Goal: Information Seeking & Learning: Check status

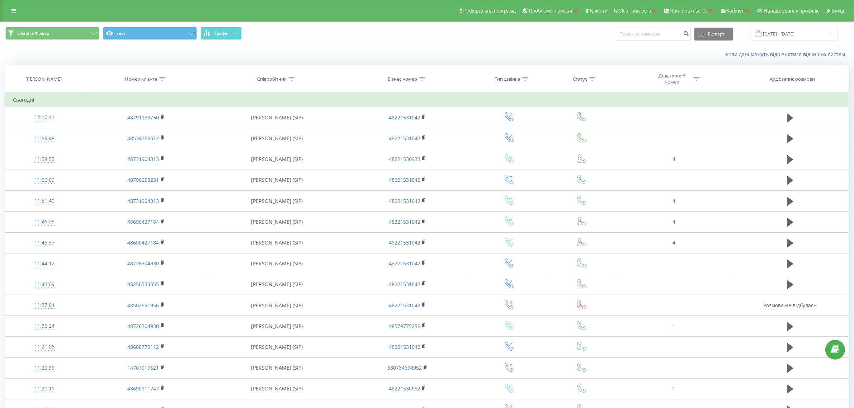
click at [162, 77] on icon at bounding box center [162, 79] width 6 height 4
click at [148, 129] on input "text" at bounding box center [145, 130] width 63 height 13
paste input "48577132046"
type input "48577132046"
drag, startPoint x: 155, startPoint y: 137, endPoint x: 162, endPoint y: 144, distance: 9.9
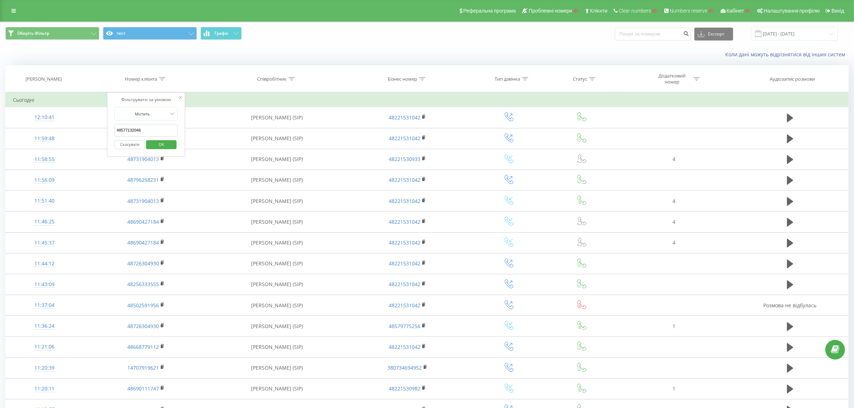
click at [162, 143] on span "OK" at bounding box center [161, 144] width 20 height 11
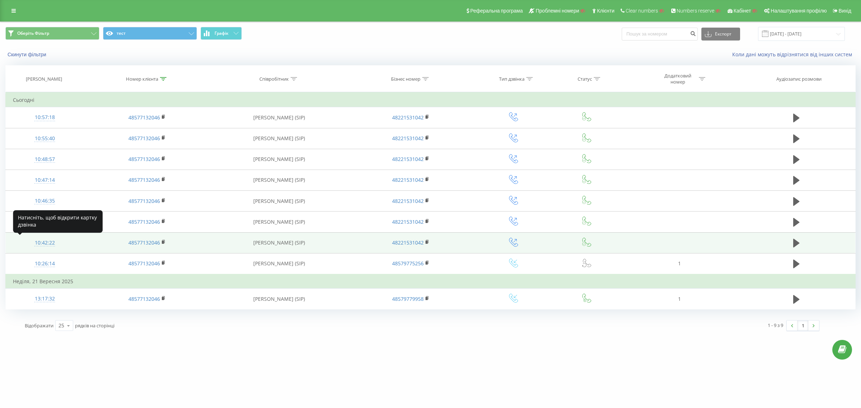
click at [42, 244] on div "10:42:22" at bounding box center [44, 243] width 63 height 14
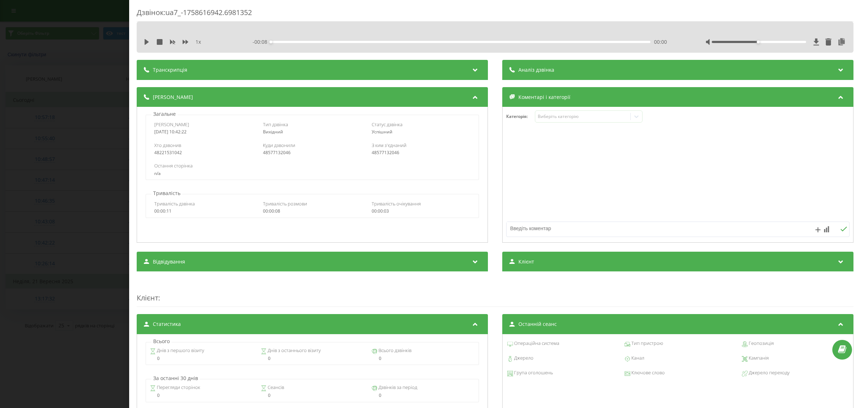
click at [279, 154] on div "48577132046" at bounding box center [312, 152] width 99 height 5
copy div "48577132046"
click at [74, 157] on div "Дзвінок : ua7_-1758616942.6981352 1 x - 00:08 00:00 00:00 Транскрипція Для AI-а…" at bounding box center [430, 204] width 861 height 408
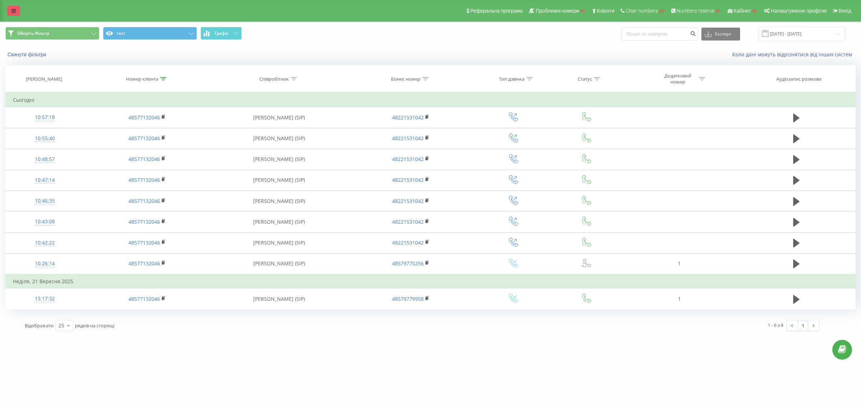
click at [19, 11] on link at bounding box center [13, 11] width 13 height 10
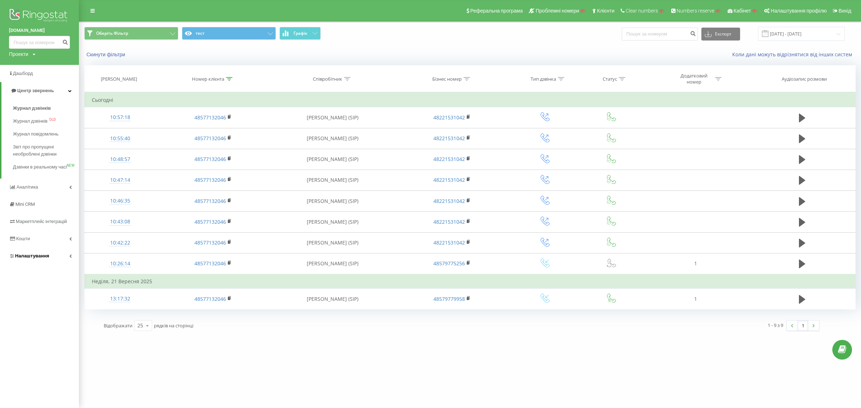
click at [54, 260] on link "Налаштування" at bounding box center [39, 255] width 79 height 17
click at [53, 214] on link "Віртуальна АТС" at bounding box center [46, 210] width 66 height 15
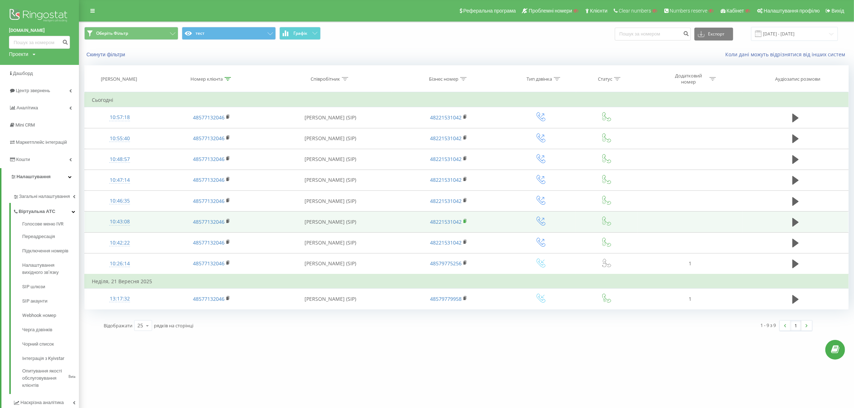
click at [465, 221] on rect at bounding box center [464, 221] width 2 height 3
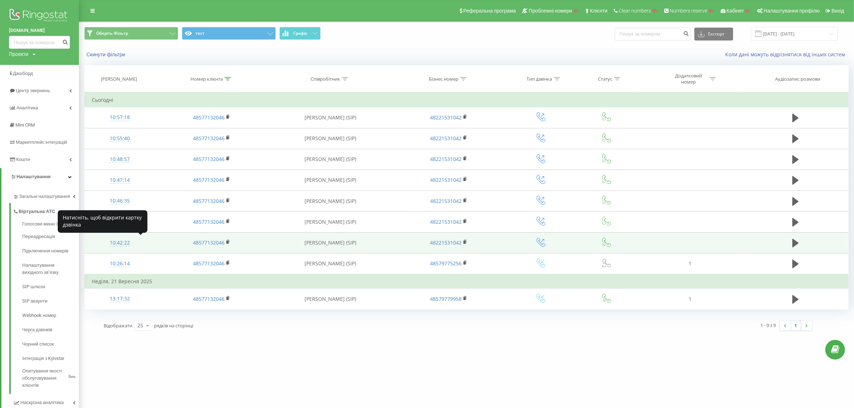
click at [126, 246] on div "10:42:22" at bounding box center [120, 243] width 56 height 14
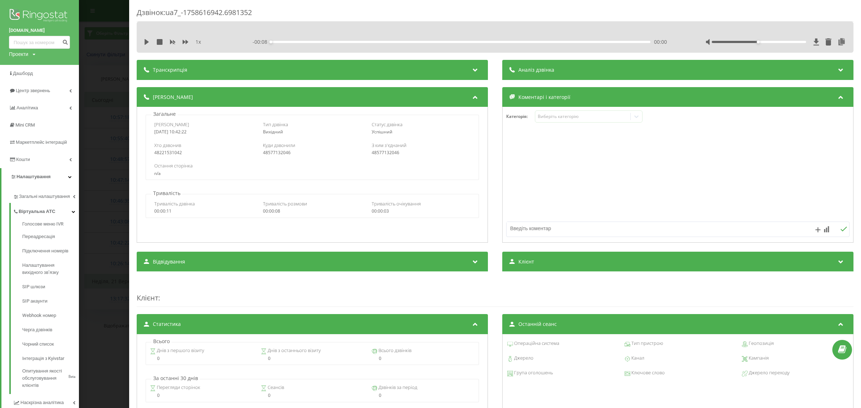
click at [283, 152] on div "48577132046" at bounding box center [312, 152] width 99 height 5
click at [271, 154] on div "48577132046" at bounding box center [312, 152] width 99 height 5
click at [281, 152] on div "48577132046" at bounding box center [312, 152] width 99 height 5
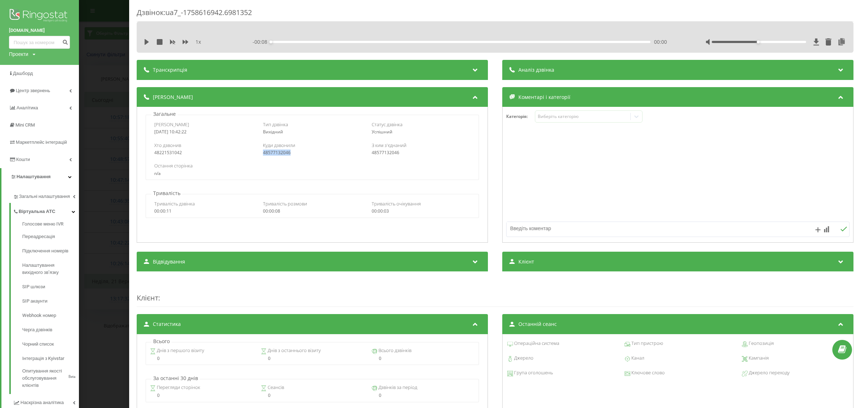
click at [281, 152] on div "48577132046" at bounding box center [312, 152] width 99 height 5
copy div "48577132046"
click at [150, 159] on div "Хто дзвонив 48221531042 Куди дзвонили 48577132046 З ким з'єднаний 48577132046" at bounding box center [312, 148] width 332 height 21
click at [120, 164] on div "Дзвінок : ua7_-1758616942.6981352 1 x - 00:08 00:00 00:00 Транскрипція Для AI-а…" at bounding box center [430, 204] width 861 height 408
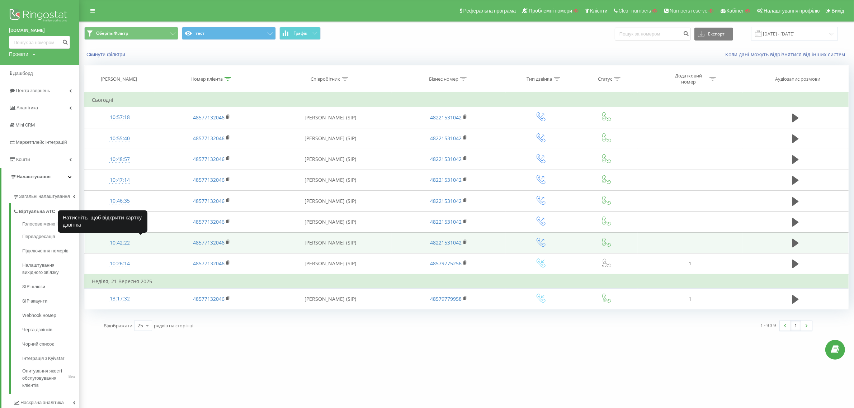
click at [123, 240] on div "10:42:22" at bounding box center [120, 243] width 56 height 14
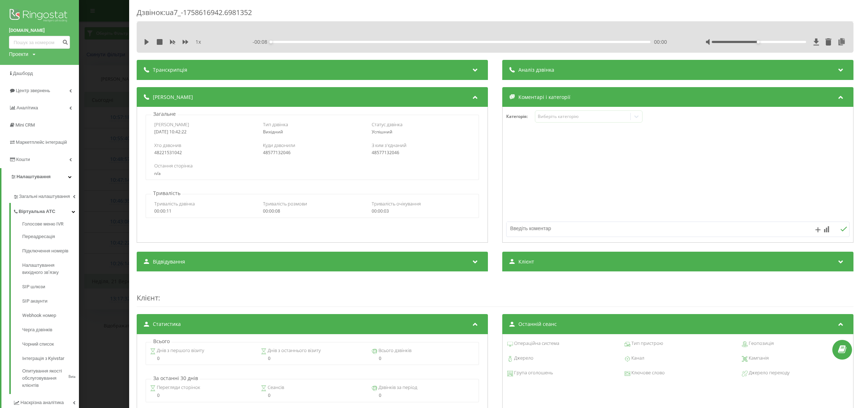
click at [90, 244] on div "Дзвінок : ua7_-1758616942.6981352 1 x - 00:08 00:00 00:00 Транскрипція Для AI-а…" at bounding box center [430, 204] width 861 height 408
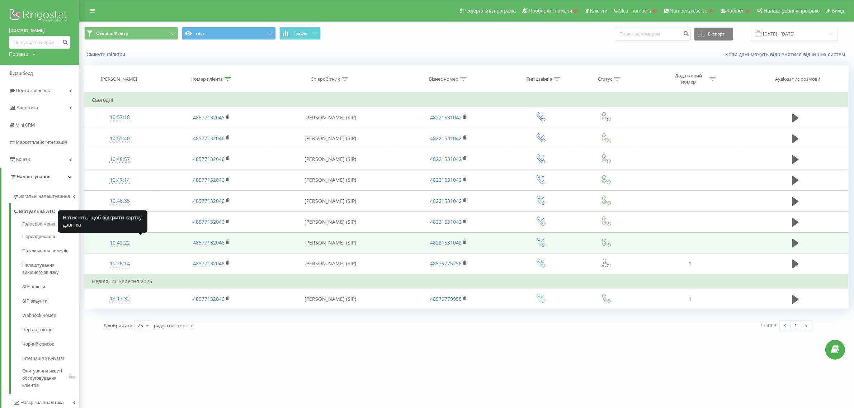
click at [128, 248] on div "10:42:22" at bounding box center [120, 243] width 56 height 14
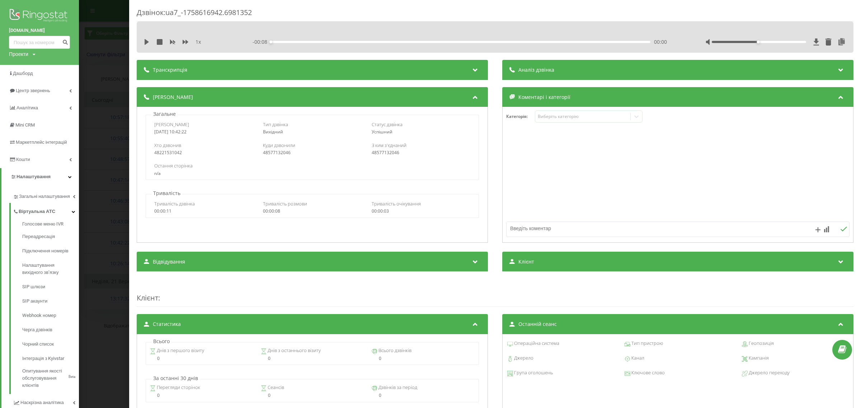
click at [119, 61] on div "Дзвінок : ua7_-1758616942.6981352 1 x - 00:08 00:00 00:00 Транскрипція Для AI-а…" at bounding box center [430, 204] width 861 height 408
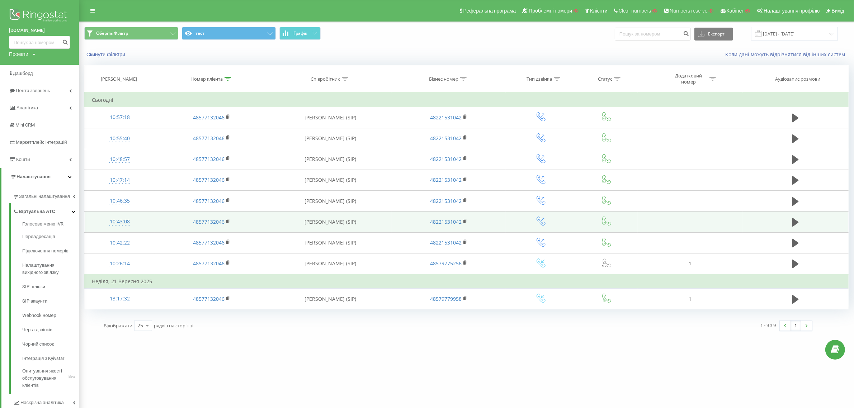
click at [120, 221] on div "10:43:08" at bounding box center [120, 222] width 56 height 14
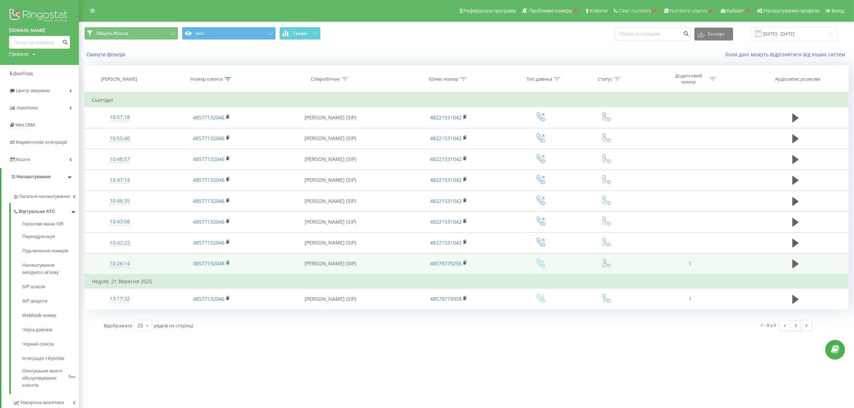
click at [228, 264] on rect at bounding box center [227, 262] width 2 height 3
click at [124, 263] on div "10:26:14" at bounding box center [120, 264] width 56 height 14
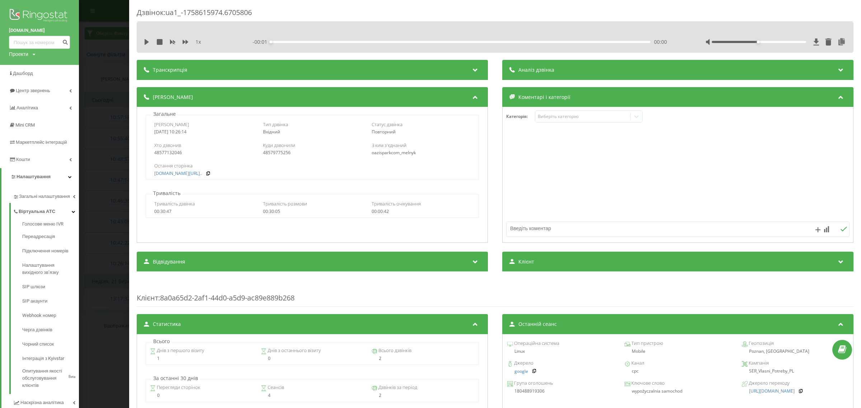
click at [282, 153] on div "48579775256" at bounding box center [312, 152] width 99 height 5
copy div "48579775256"
click at [111, 122] on div "Дзвінок : ua1_-1758615974.6705806 1 x - 30:02 00:00 00:00 Транскрипція Для AI-а…" at bounding box center [430, 204] width 861 height 408
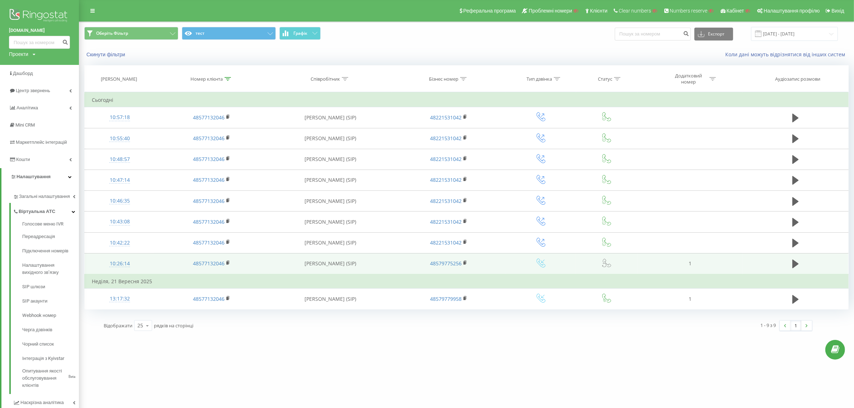
click at [120, 267] on div "10:26:14" at bounding box center [120, 264] width 56 height 14
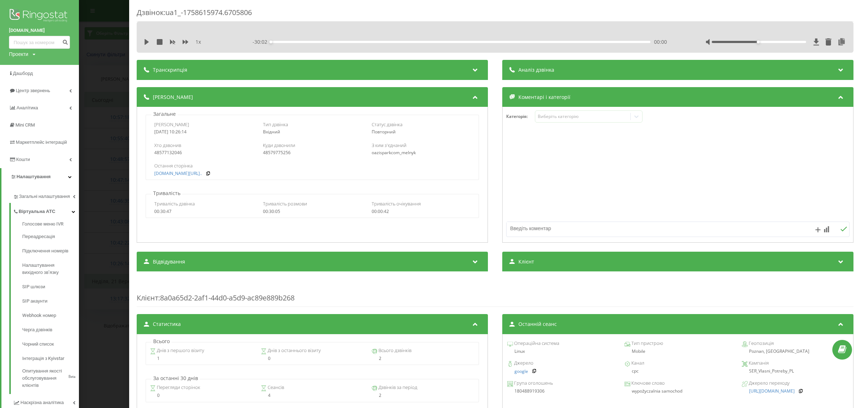
click at [273, 155] on div "48579775256" at bounding box center [312, 152] width 99 height 5
copy div "48579775256"
click at [89, 113] on div "Дзвінок : ua1_-1758615974.6705806 1 x - 30:02 00:00 00:00 Транскрипція Для AI-а…" at bounding box center [430, 204] width 861 height 408
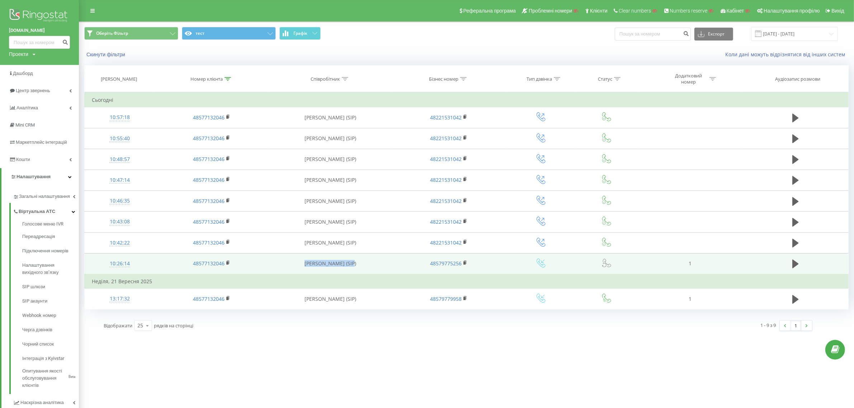
drag, startPoint x: 308, startPoint y: 264, endPoint x: 354, endPoint y: 265, distance: 46.3
click at [354, 265] on td "Pavlo Melnyk (SIP)" at bounding box center [330, 263] width 123 height 21
click at [120, 262] on div "10:26:14" at bounding box center [120, 264] width 56 height 14
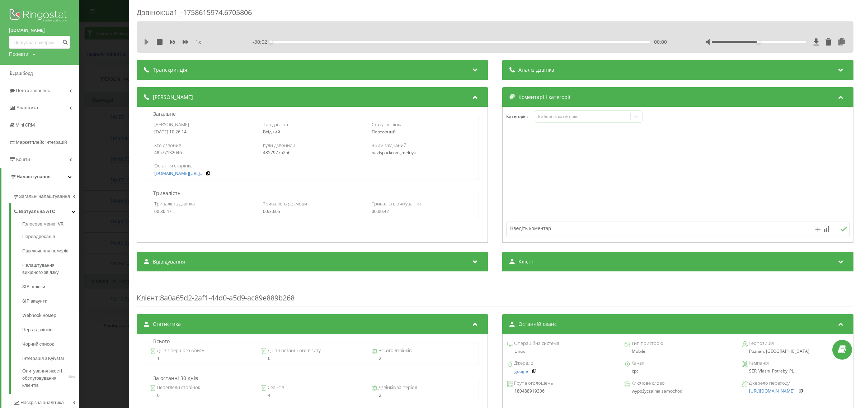
click at [148, 40] on icon at bounding box center [147, 42] width 6 height 6
click at [187, 42] on icon at bounding box center [186, 42] width 6 height 4
click at [272, 41] on div "00:04" at bounding box center [460, 42] width 379 height 2
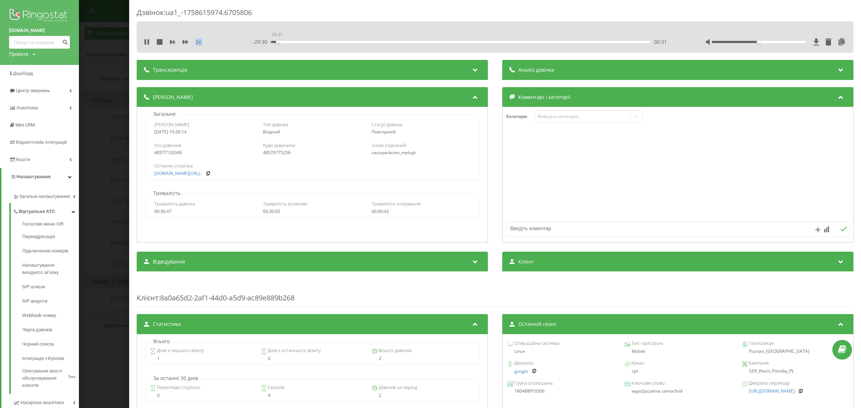
click at [276, 41] on div "00:31" at bounding box center [460, 42] width 379 height 2
click at [280, 40] on div "- 29:30 00:32 00:32" at bounding box center [463, 41] width 421 height 7
click at [282, 41] on div "00:59" at bounding box center [460, 42] width 379 height 2
click at [288, 41] on div "01:00" at bounding box center [460, 42] width 379 height 2
click at [296, 42] on div "01:27" at bounding box center [460, 42] width 379 height 2
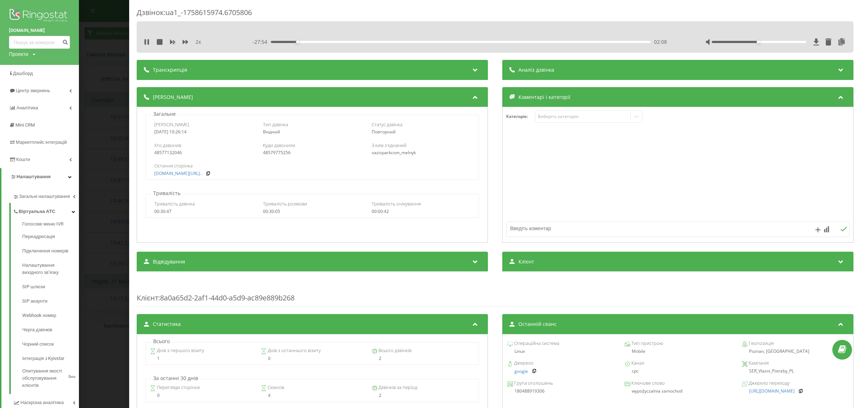
click at [307, 42] on div "02:08" at bounding box center [460, 42] width 379 height 2
click at [386, 41] on div "03:03" at bounding box center [460, 42] width 379 height 2
click at [433, 40] on div "- 20:34 09:28 09:28" at bounding box center [463, 41] width 421 height 7
click at [433, 41] on div "09:29" at bounding box center [460, 42] width 379 height 2
click at [615, 41] on div "00:00" at bounding box center [460, 42] width 379 height 2
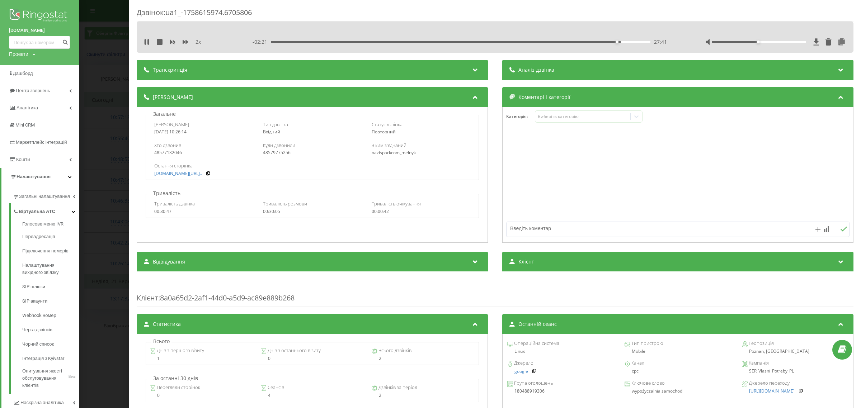
click at [634, 41] on div "27:41" at bounding box center [460, 42] width 379 height 2
click at [473, 41] on div "29:26" at bounding box center [460, 42] width 379 height 2
click at [406, 42] on div "16:28" at bounding box center [460, 42] width 379 height 2
click at [145, 42] on icon at bounding box center [145, 42] width 1 height 6
click at [103, 168] on div "Дзвінок : ua1_-1758615974.6705806 2 x - 16:26 13:36 13:36 Транскрипція Для AI-а…" at bounding box center [430, 204] width 861 height 408
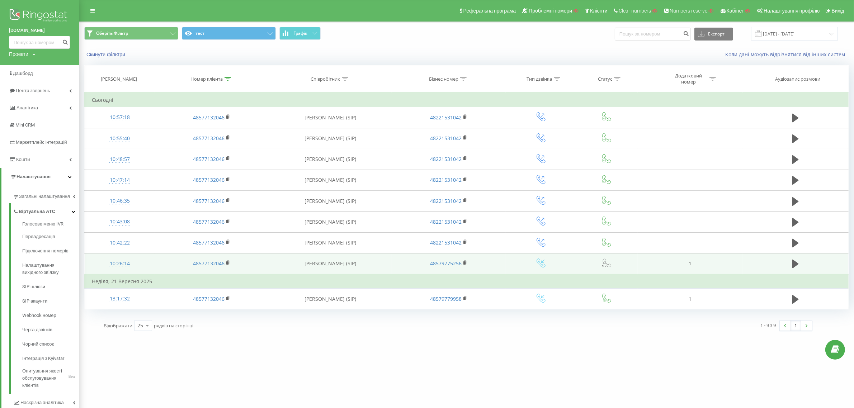
drag, startPoint x: 514, startPoint y: 268, endPoint x: 567, endPoint y: 260, distance: 53.3
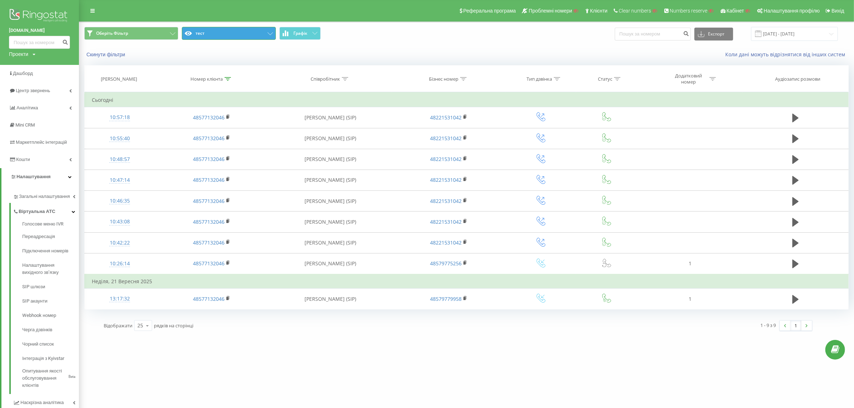
click at [268, 35] on icon at bounding box center [270, 33] width 5 height 3
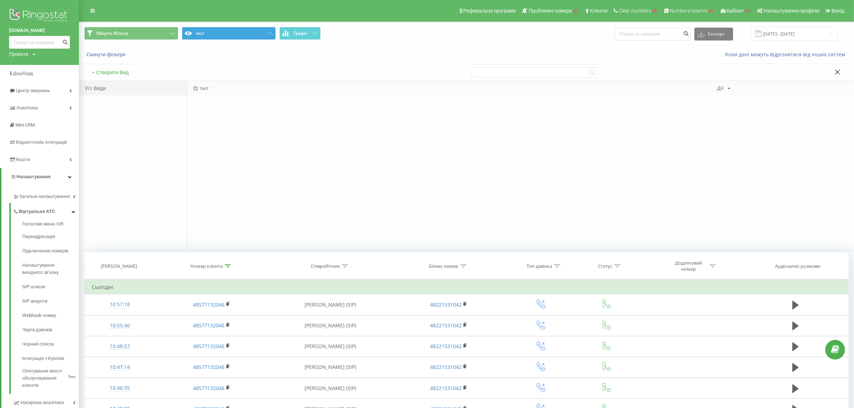
click at [722, 89] on div "Дії" at bounding box center [720, 88] width 6 height 5
click at [733, 99] on div "Редагувати" at bounding box center [751, 97] width 69 height 13
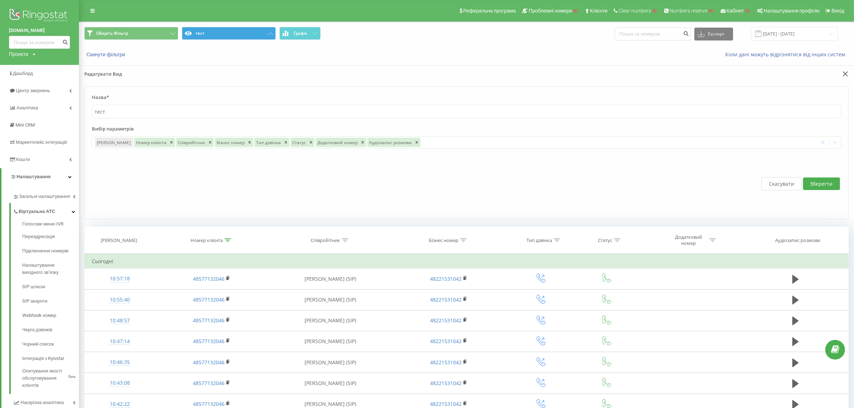
click at [733, 99] on label "Назва*" at bounding box center [466, 99] width 749 height 11
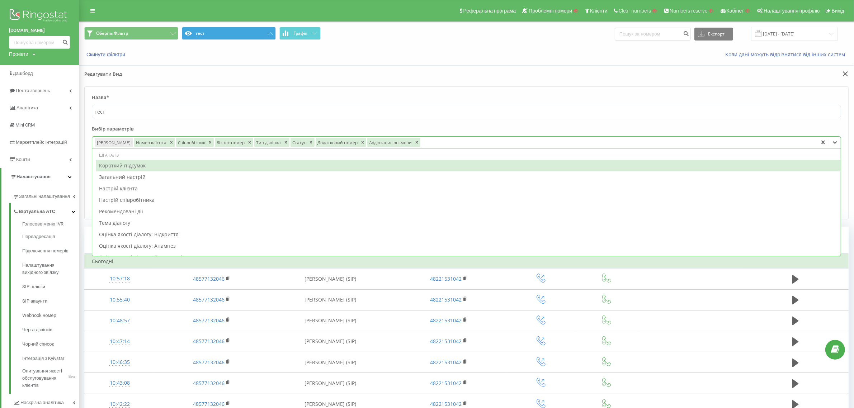
click at [460, 141] on div at bounding box center [617, 142] width 393 height 8
type input "трива"
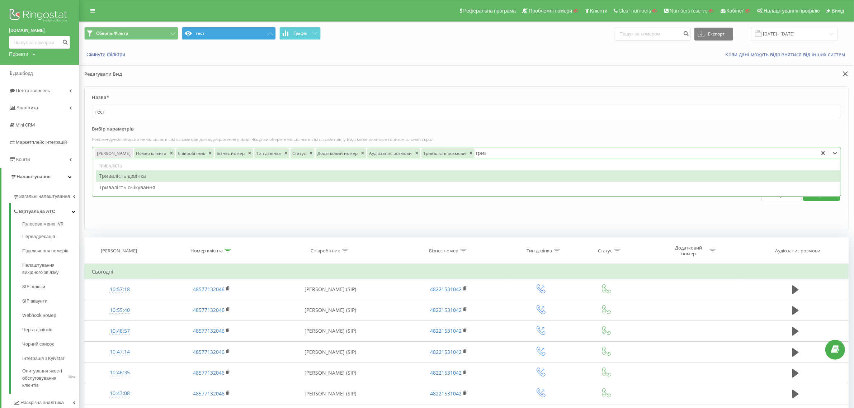
type input "трива"
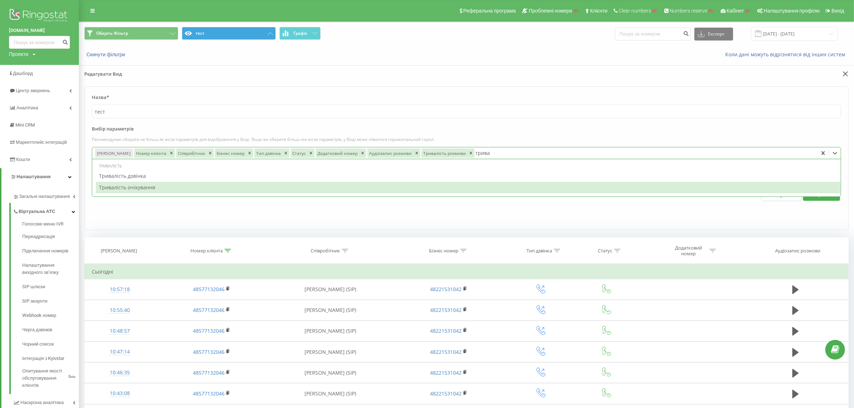
click at [228, 188] on div "Тривалість очікування" at bounding box center [468, 187] width 745 height 11
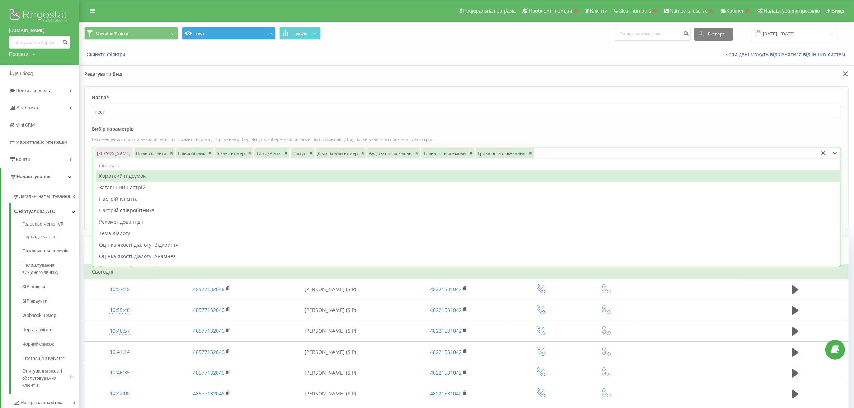
click at [686, 139] on p "Рекомендуємо обирати не більш як вісім параметрів для відображення у Виді. Якщо…" at bounding box center [466, 139] width 749 height 6
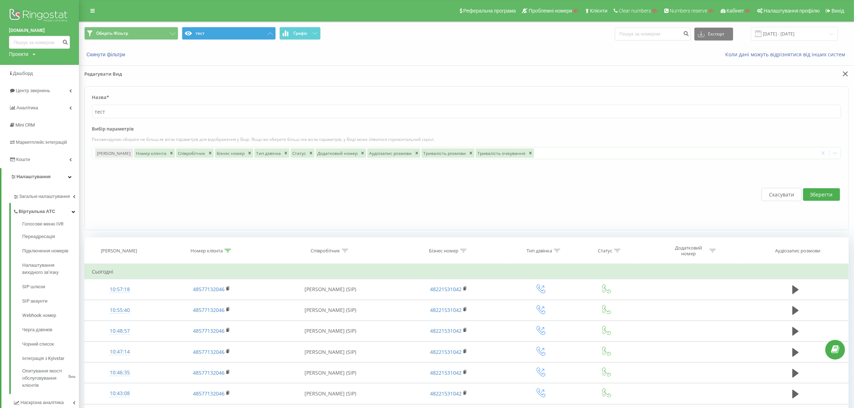
click at [822, 197] on button "Зберегти" at bounding box center [821, 194] width 37 height 13
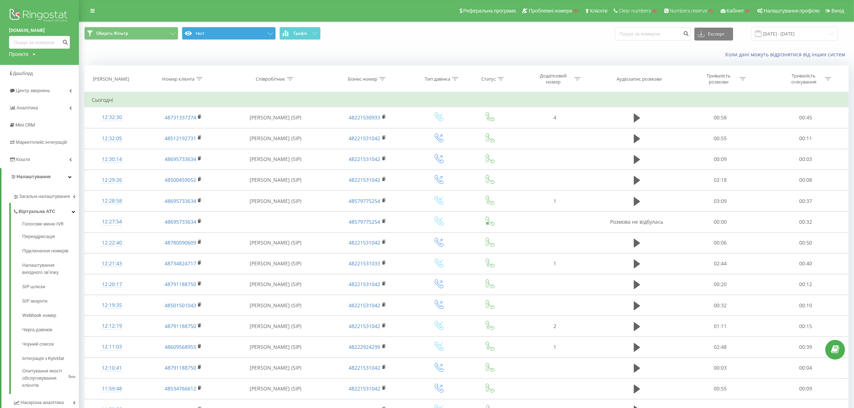
click at [197, 79] on icon at bounding box center [199, 79] width 6 height 4
click at [180, 127] on input "text" at bounding box center [183, 130] width 63 height 13
paste input "48577132046"
type input "48577132046"
click at [198, 146] on span "OK" at bounding box center [199, 144] width 20 height 11
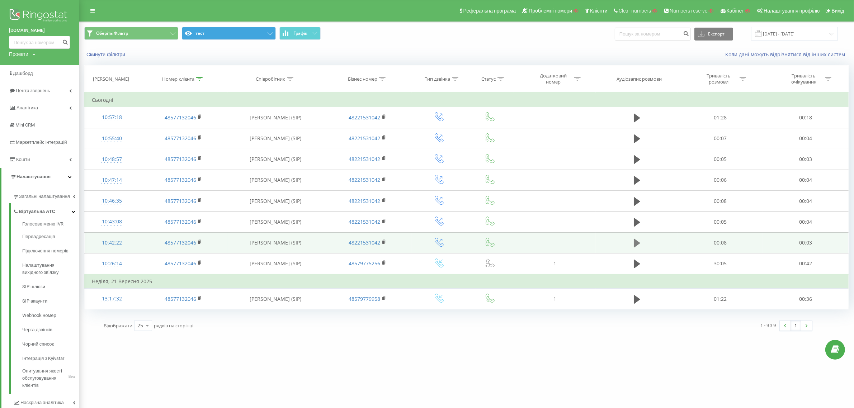
click at [634, 244] on icon at bounding box center [637, 243] width 6 height 9
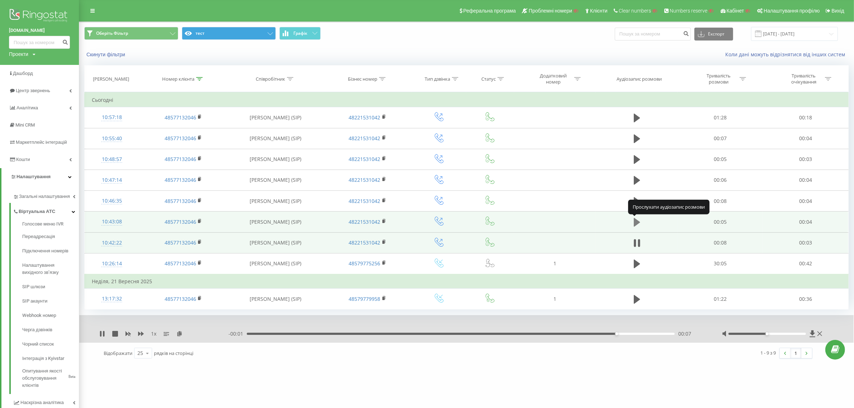
click at [635, 225] on icon at bounding box center [637, 222] width 6 height 9
click at [635, 225] on icon at bounding box center [635, 222] width 2 height 8
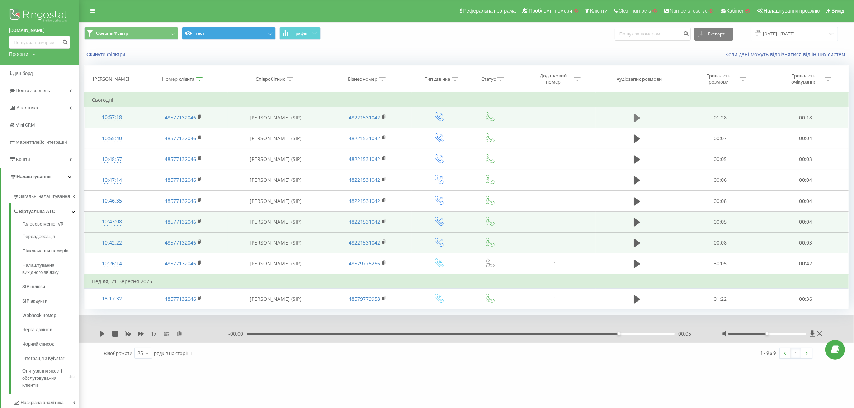
click at [640, 123] on icon at bounding box center [637, 118] width 6 height 10
click at [637, 115] on icon at bounding box center [637, 118] width 6 height 10
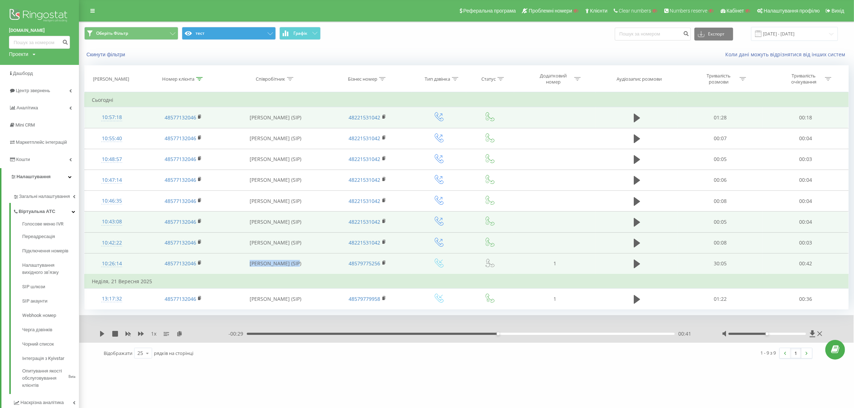
drag, startPoint x: 245, startPoint y: 262, endPoint x: 306, endPoint y: 265, distance: 60.7
click at [306, 265] on td "Pavlo Melnyk (SIP)" at bounding box center [275, 263] width 95 height 21
copy td "Pavlo Melnyk (SIP)"
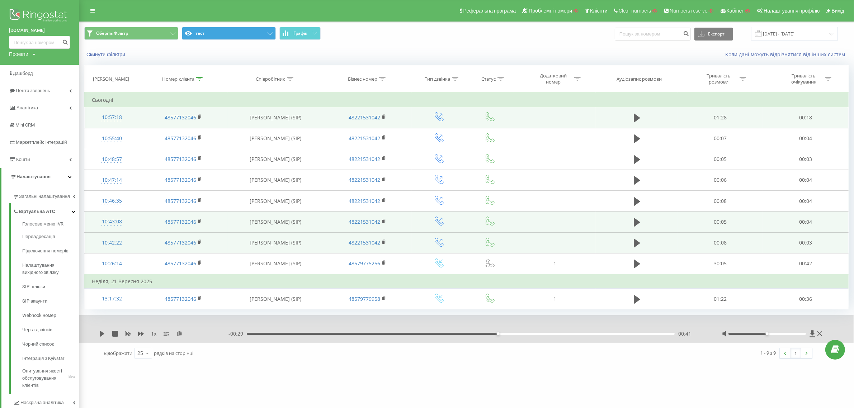
click at [201, 78] on icon at bounding box center [199, 79] width 6 height 4
click at [246, 231] on td "Pavlo Melnyk (SIP)" at bounding box center [275, 222] width 95 height 21
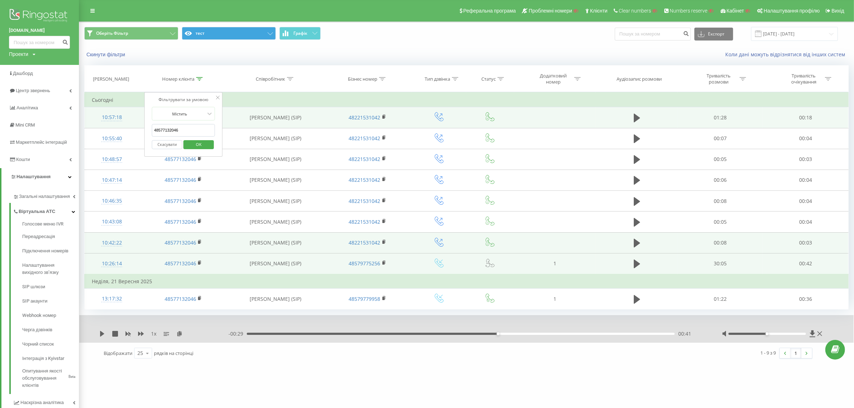
click at [262, 254] on td "Pavlo Melnyk (SIP)" at bounding box center [275, 263] width 95 height 21
click at [108, 268] on div "10:26:14" at bounding box center [112, 264] width 40 height 14
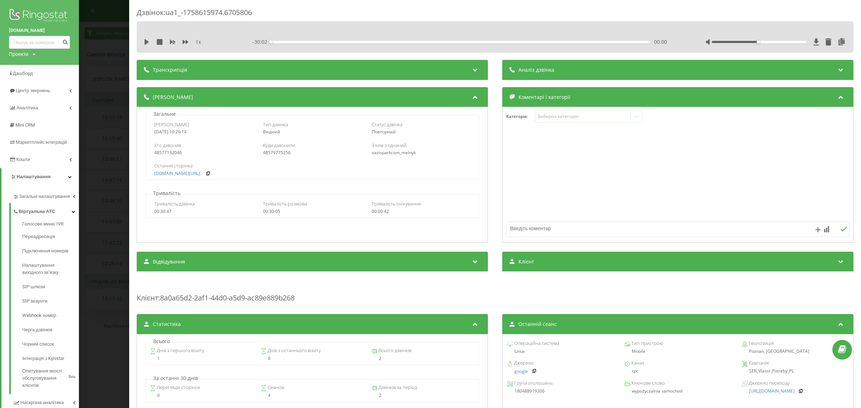
click at [174, 153] on div "48577132046" at bounding box center [203, 152] width 99 height 5
copy div "48577132046"
click at [283, 153] on div "48579775256" at bounding box center [312, 152] width 99 height 5
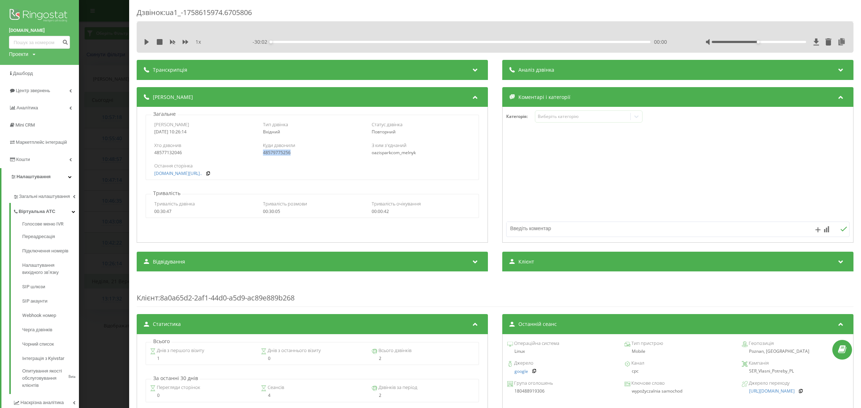
copy div "48579775256"
click at [173, 152] on div "48577132046" at bounding box center [203, 152] width 99 height 5
copy div "48577132046"
click at [393, 152] on div "oazisparkcom_melnyk" at bounding box center [421, 152] width 99 height 5
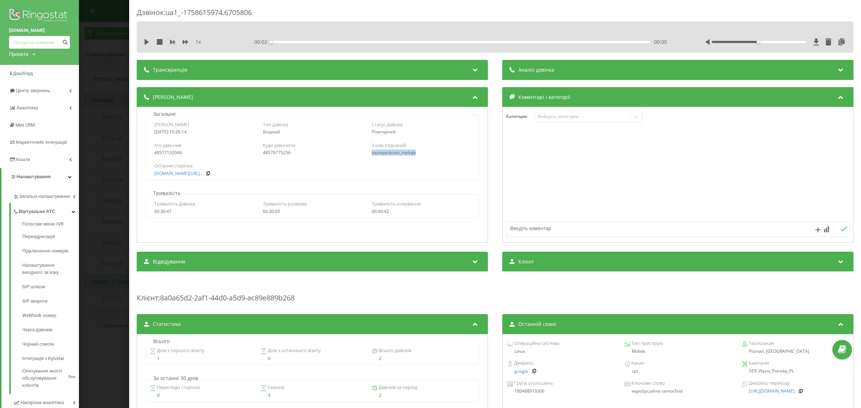
click at [393, 152] on div "oazisparkcom_melnyk" at bounding box center [421, 152] width 99 height 5
copy div "oazisparkcom_melnyk"
click at [145, 43] on icon at bounding box center [147, 42] width 4 height 6
click at [148, 42] on icon at bounding box center [147, 42] width 1 height 6
click at [117, 144] on div "Дзвінок : ua1_-1758615974.6705806 1 x - 29:31 00:31 00:31 Транскрипція Для AI-а…" at bounding box center [430, 204] width 861 height 408
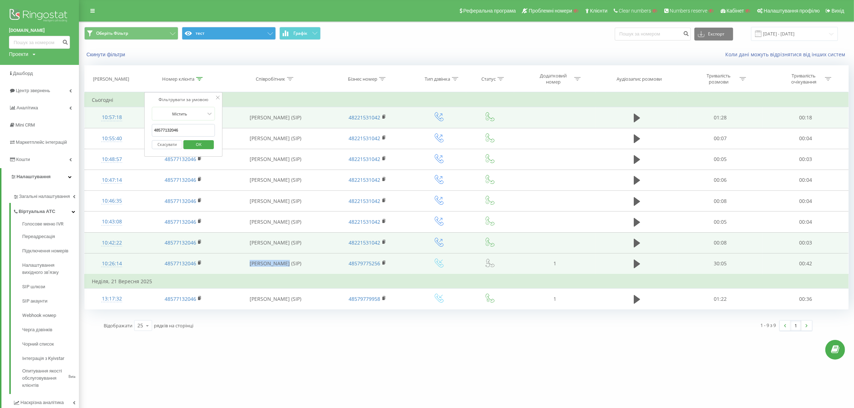
drag, startPoint x: 287, startPoint y: 264, endPoint x: 253, endPoint y: 266, distance: 33.8
click at [253, 266] on td "Pavlo Melnyk (SIP)" at bounding box center [275, 263] width 95 height 21
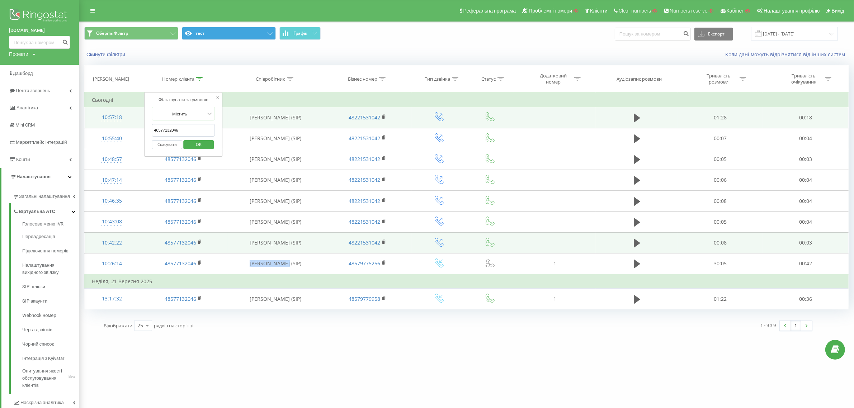
copy td "Pavlo Melnyk"
click at [222, 246] on td "48577132046" at bounding box center [183, 242] width 89 height 21
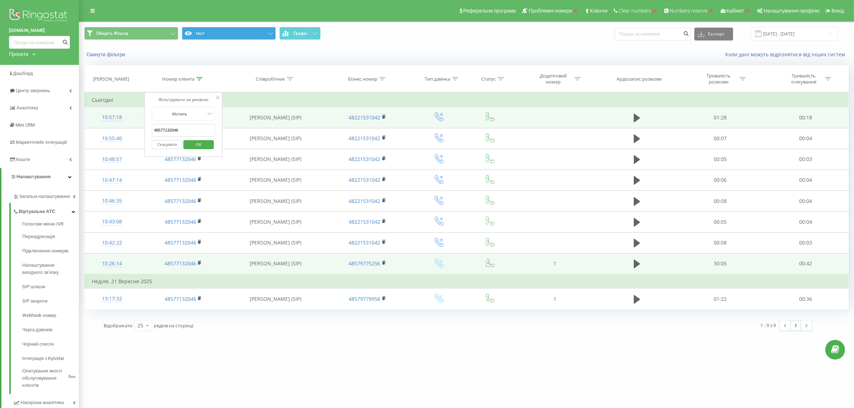
click at [110, 262] on div "10:26:14" at bounding box center [112, 264] width 40 height 14
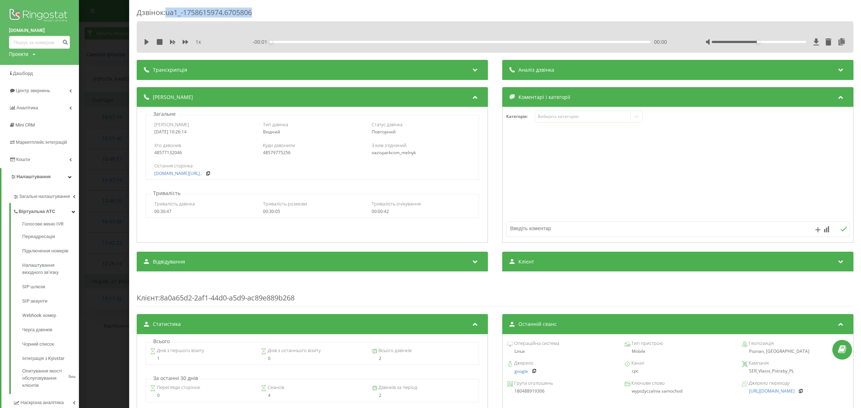
drag, startPoint x: 255, startPoint y: 13, endPoint x: 167, endPoint y: 14, distance: 87.9
click at [167, 14] on div "Дзвінок : ua1_-1758615974.6705806" at bounding box center [495, 15] width 717 height 14
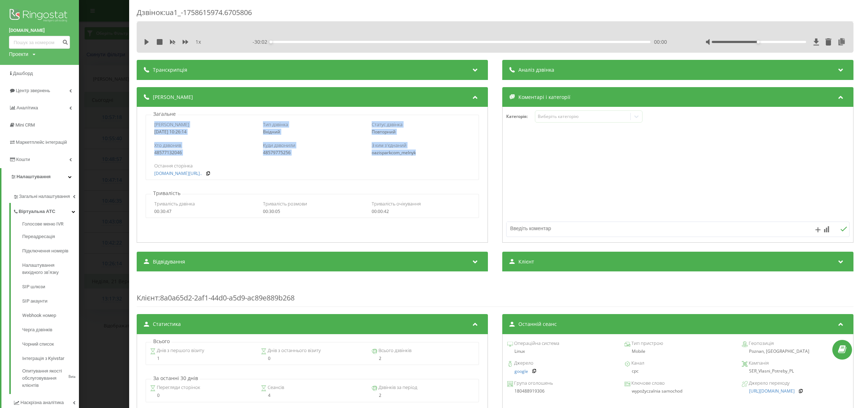
drag, startPoint x: 151, startPoint y: 123, endPoint x: 418, endPoint y: 152, distance: 268.8
click at [418, 152] on div "Дата дзвінка 2025-09-23 10:26:14 Тип дзвінка Вхідний Статус дзвінка Повторний Х…" at bounding box center [312, 147] width 333 height 65
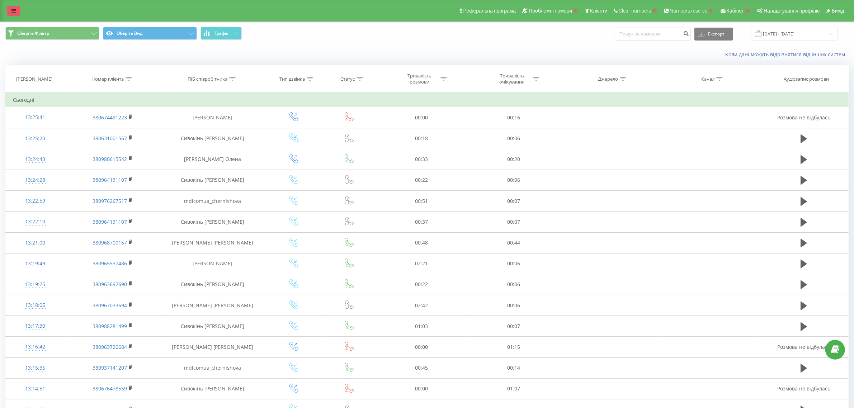
click at [8, 12] on link at bounding box center [13, 11] width 13 height 10
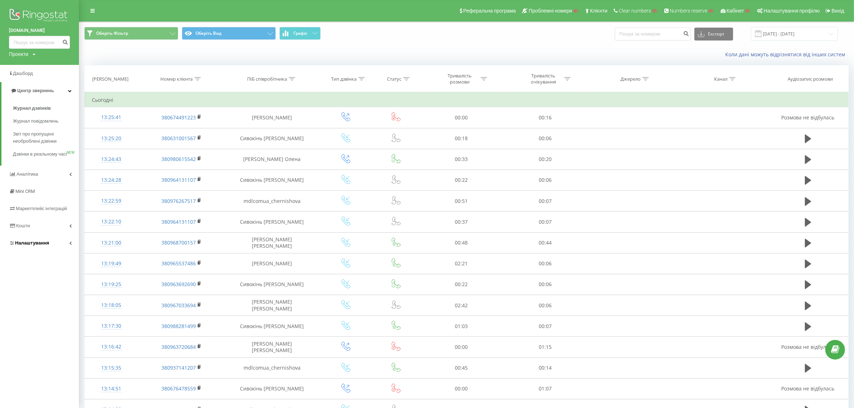
click at [33, 246] on span "Налаштування" at bounding box center [29, 243] width 40 height 7
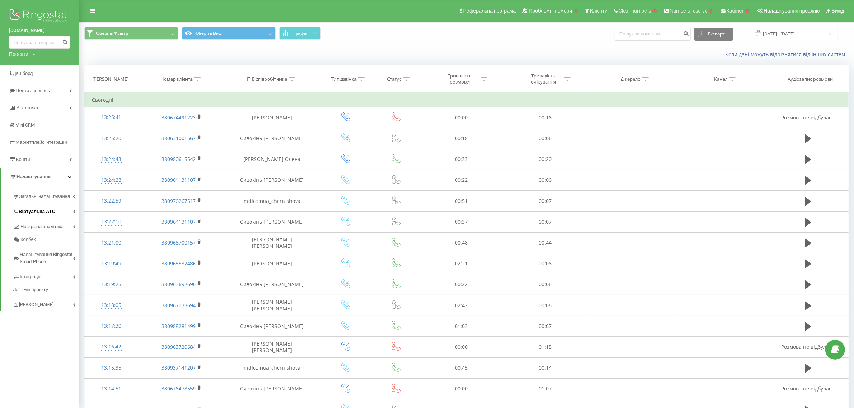
click at [49, 210] on span "Віртуальна АТС" at bounding box center [37, 211] width 37 height 7
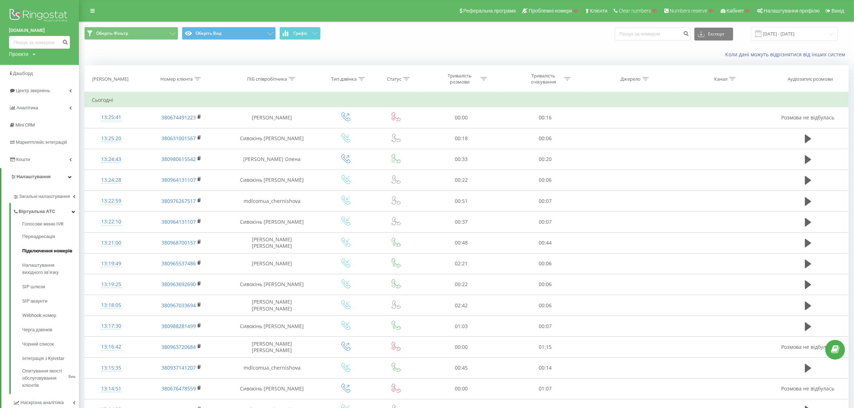
click at [55, 255] on link "Підключення номерів" at bounding box center [50, 251] width 57 height 14
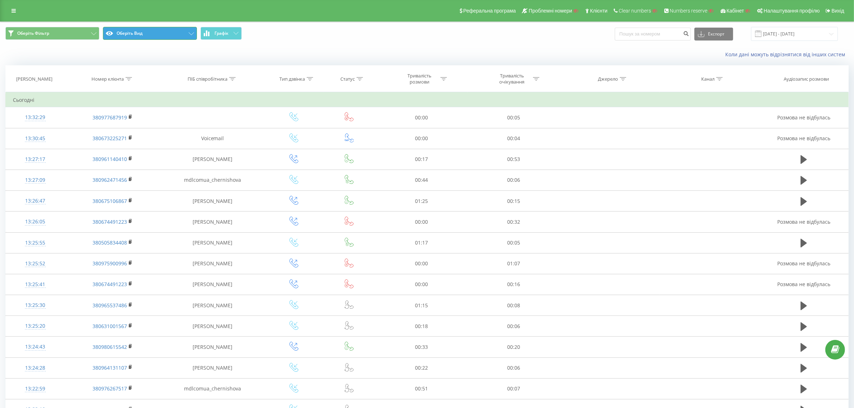
click at [168, 31] on button "Оберіть Вид" at bounding box center [150, 33] width 94 height 13
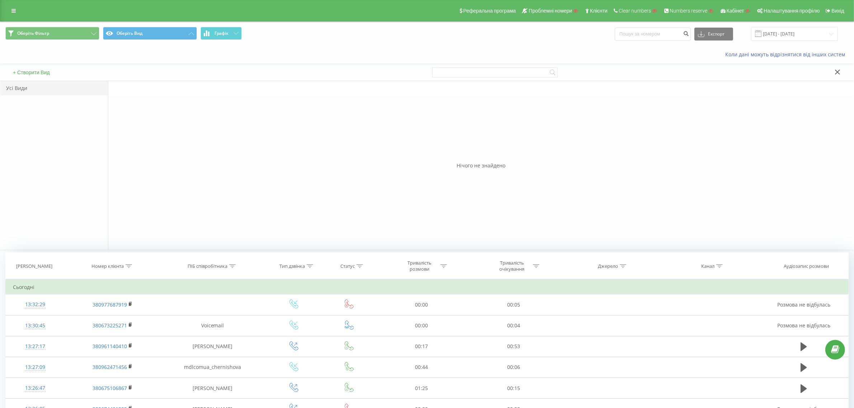
click at [40, 73] on button "+ Створити Вид" at bounding box center [31, 72] width 41 height 6
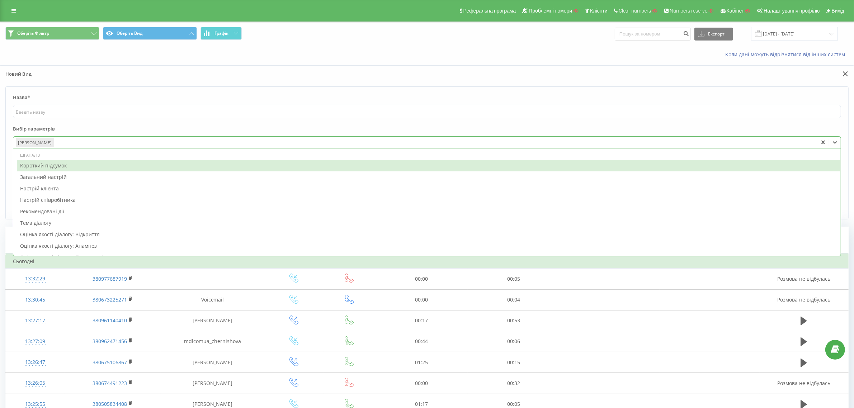
click at [78, 143] on div at bounding box center [435, 142] width 760 height 8
type input "n"
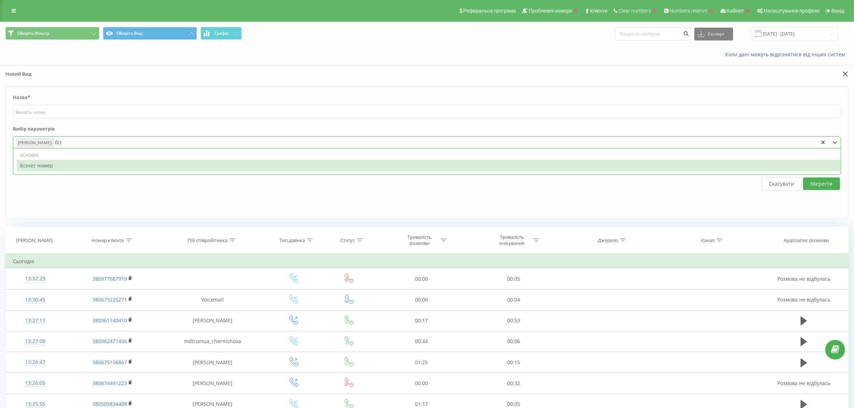
type input "бізн"
click at [65, 166] on div "Бізнес номер" at bounding box center [429, 165] width 824 height 11
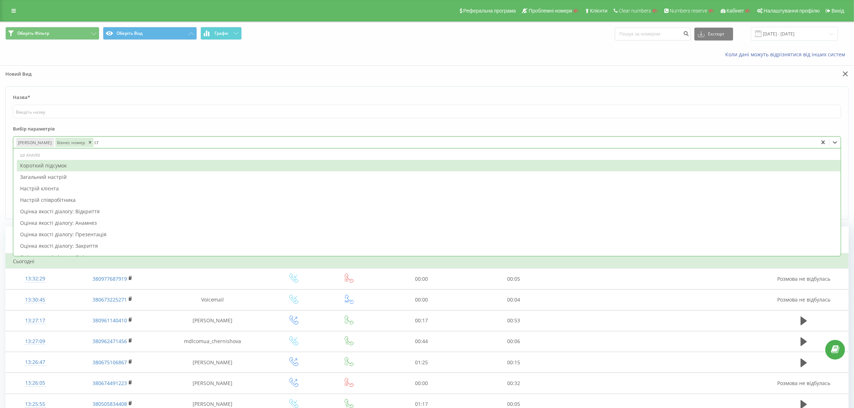
type input "спі"
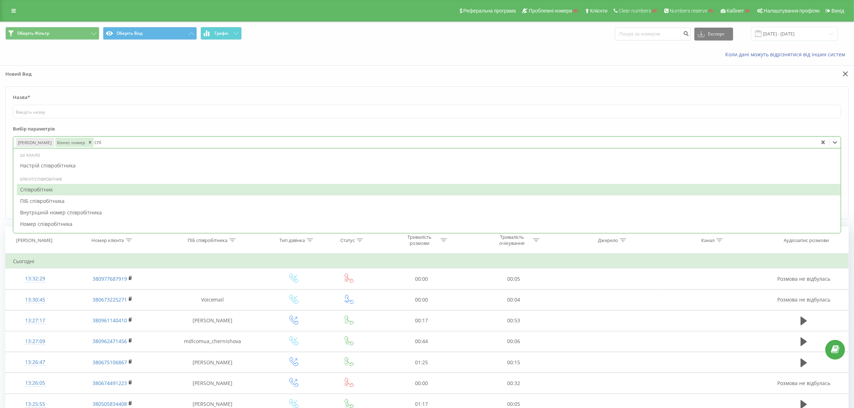
click at [69, 189] on div "Співробітник" at bounding box center [429, 189] width 824 height 11
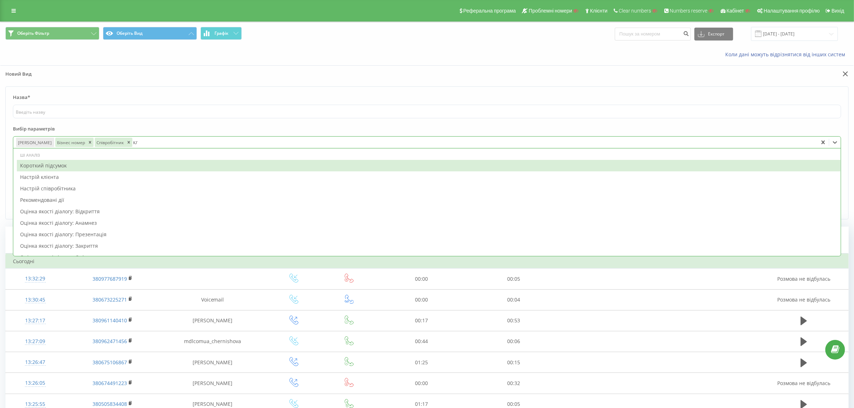
type input "клі"
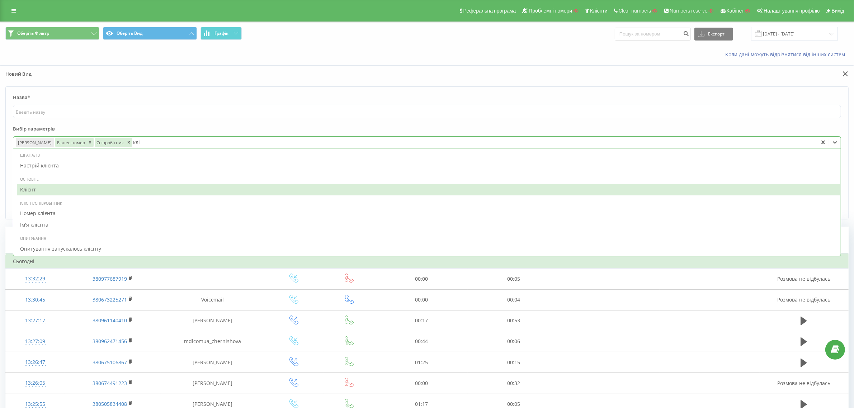
click at [99, 187] on div "Клієнт" at bounding box center [429, 189] width 824 height 11
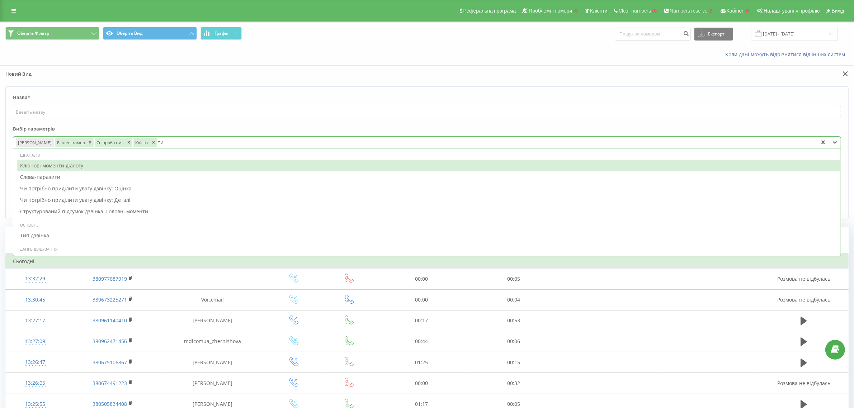
type input "тип"
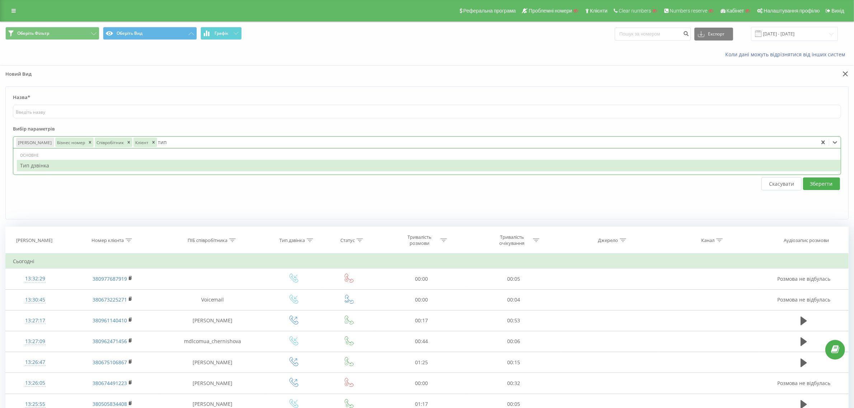
drag, startPoint x: 131, startPoint y: 165, endPoint x: 214, endPoint y: 124, distance: 91.9
click at [131, 166] on div "Тип дзвінка" at bounding box center [429, 165] width 824 height 11
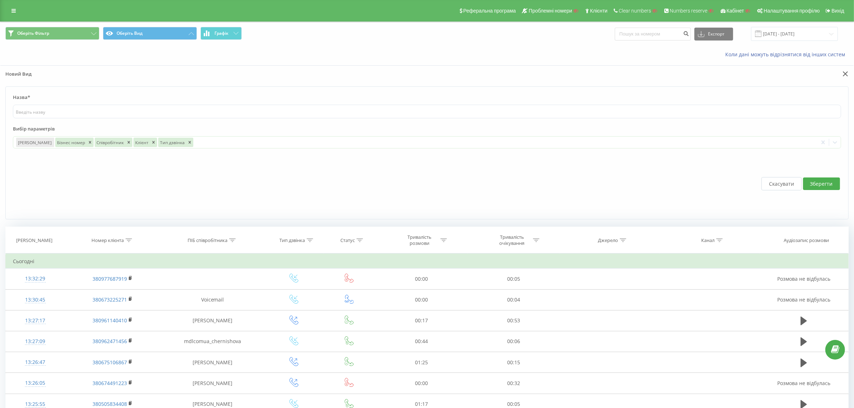
click at [212, 128] on label "Вибір параметрів" at bounding box center [427, 131] width 828 height 11
click at [820, 181] on button "Зберегти" at bounding box center [821, 184] width 37 height 13
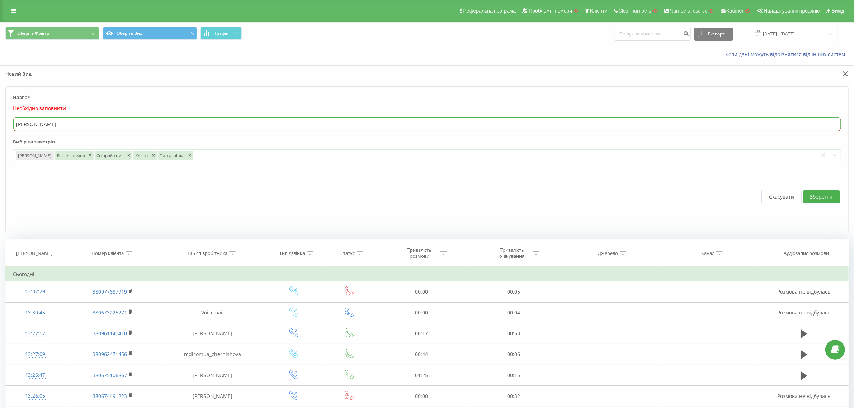
click at [431, 123] on input "а" at bounding box center [426, 124] width 827 height 14
type input "ав"
click at [821, 199] on button "Зберегти" at bounding box center [821, 196] width 37 height 13
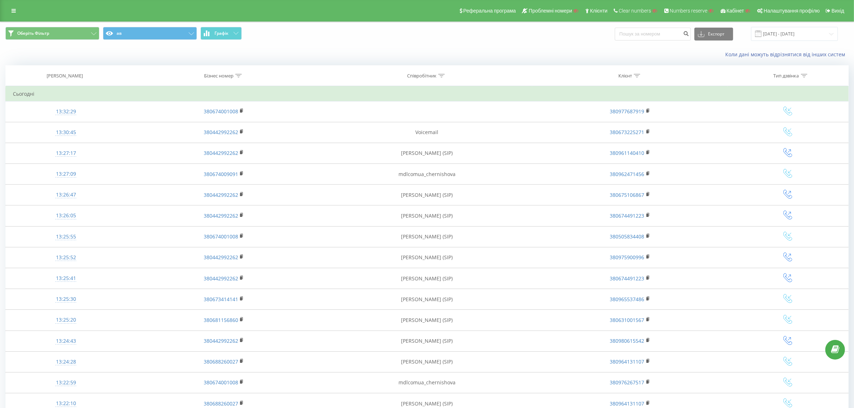
click at [240, 77] on icon at bounding box center [238, 76] width 6 height 4
click at [229, 127] on input "text" at bounding box center [223, 124] width 63 height 13
paste input "380673242878"
type input "380673242878"
click at [236, 140] on span "OK" at bounding box center [239, 138] width 20 height 11
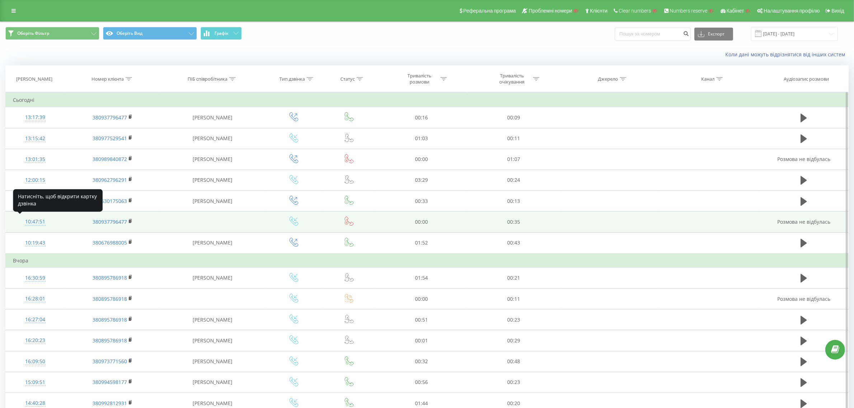
click at [38, 225] on div "10:47:51" at bounding box center [35, 222] width 44 height 14
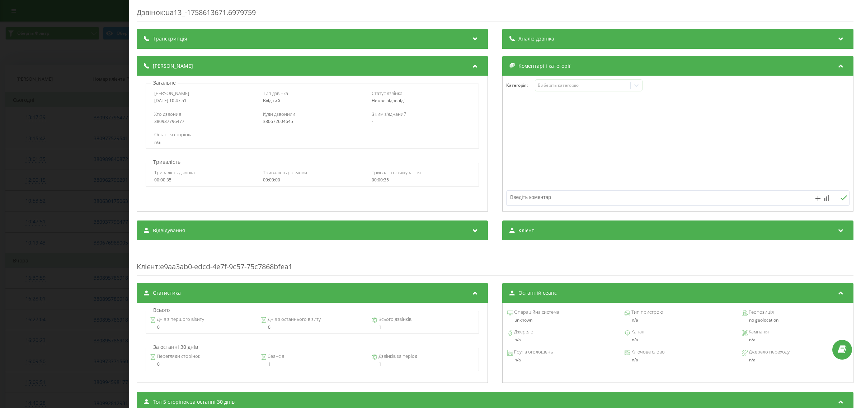
click at [282, 121] on div "380672604645" at bounding box center [312, 121] width 99 height 5
copy div "380672604645"
click at [103, 145] on div "Дзвінок : ua13_-1758613671.6979759 Транскрипція Для AI-аналізу майбутніх дзвінк…" at bounding box center [430, 204] width 861 height 408
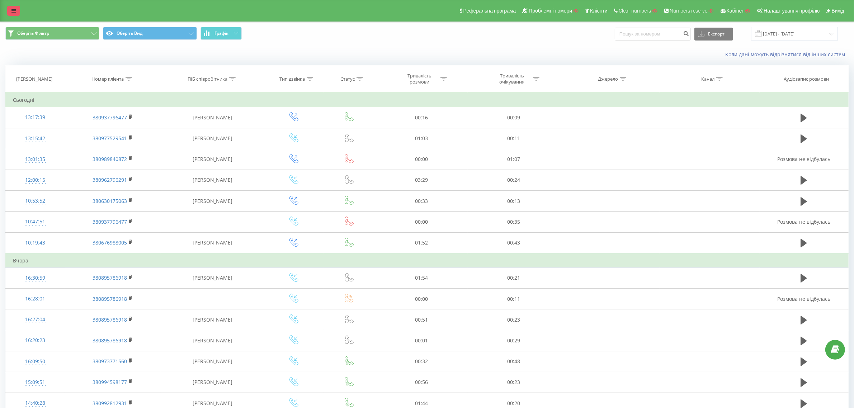
click at [17, 12] on link at bounding box center [13, 11] width 13 height 10
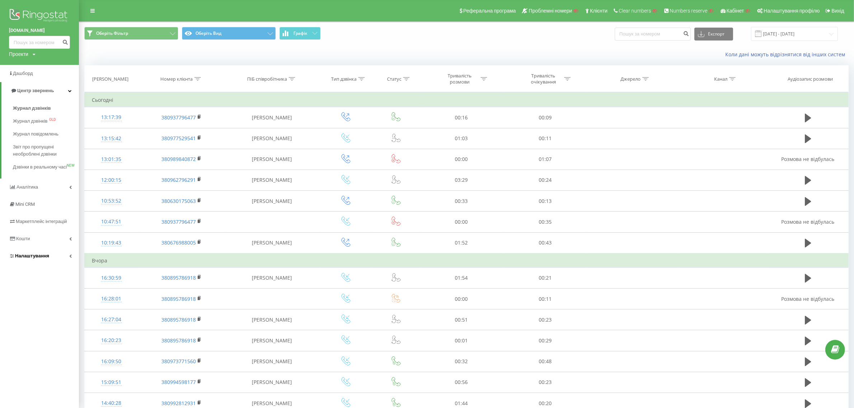
click at [56, 265] on link "Налаштування" at bounding box center [39, 255] width 79 height 17
click at [55, 212] on link "Віртуальна АТС" at bounding box center [46, 210] width 66 height 15
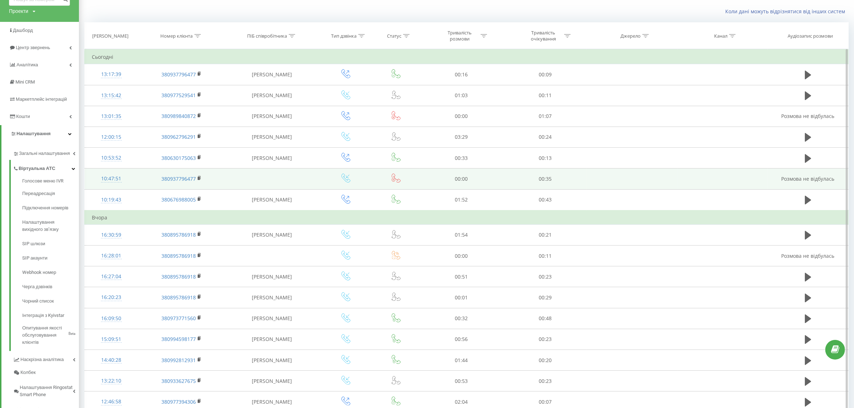
scroll to position [40, 0]
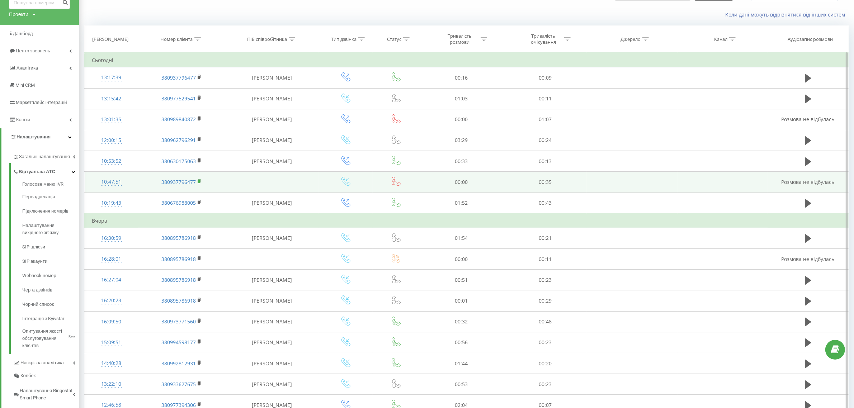
click at [198, 183] on rect at bounding box center [199, 181] width 2 height 3
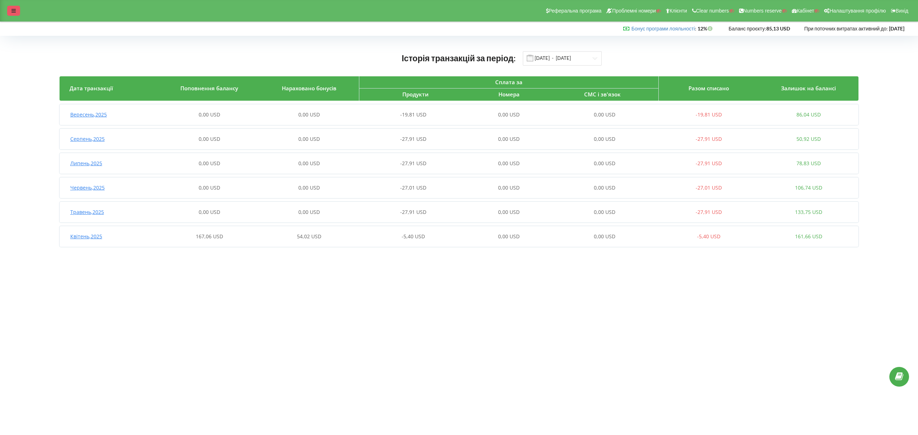
click at [8, 9] on div at bounding box center [13, 11] width 13 height 10
